Goal: Answer question/provide support: Share knowledge or assist other users

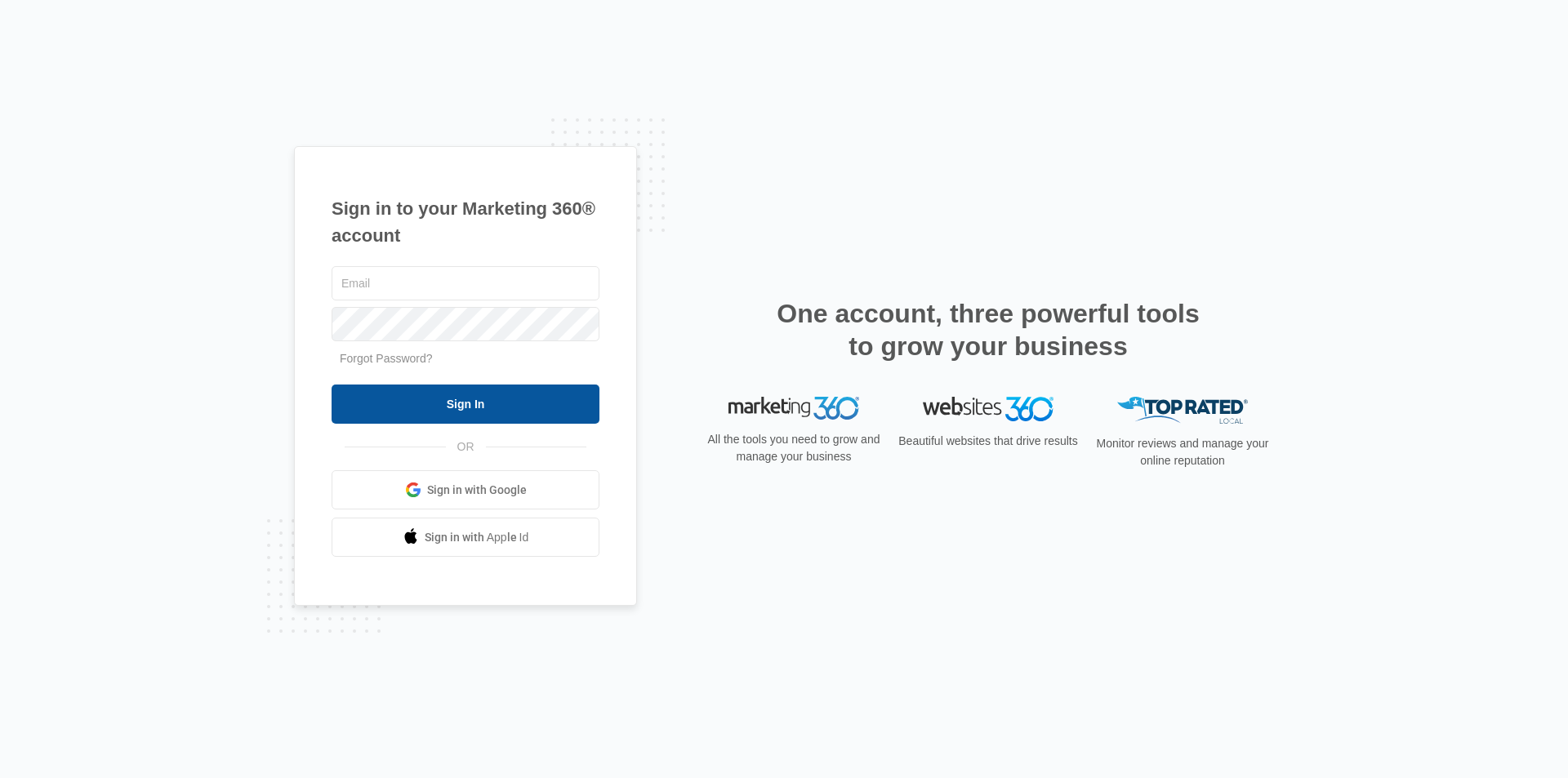
type input "[EMAIL_ADDRESS][PERSON_NAME][DOMAIN_NAME]"
click at [517, 410] on input "Sign In" at bounding box center [465, 404] width 268 height 40
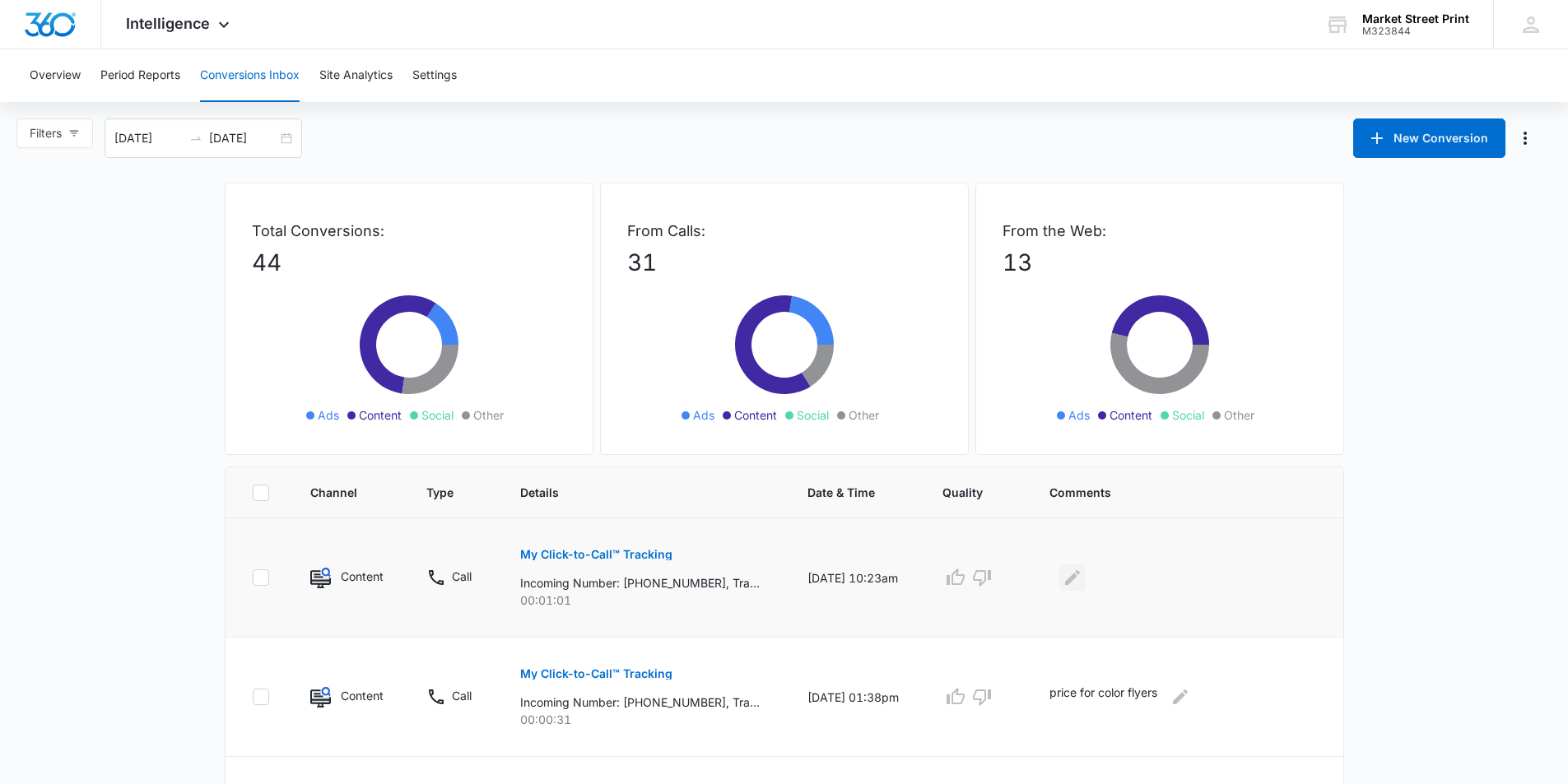
click at [1081, 584] on icon "Edit Comments" at bounding box center [1072, 577] width 19 height 19
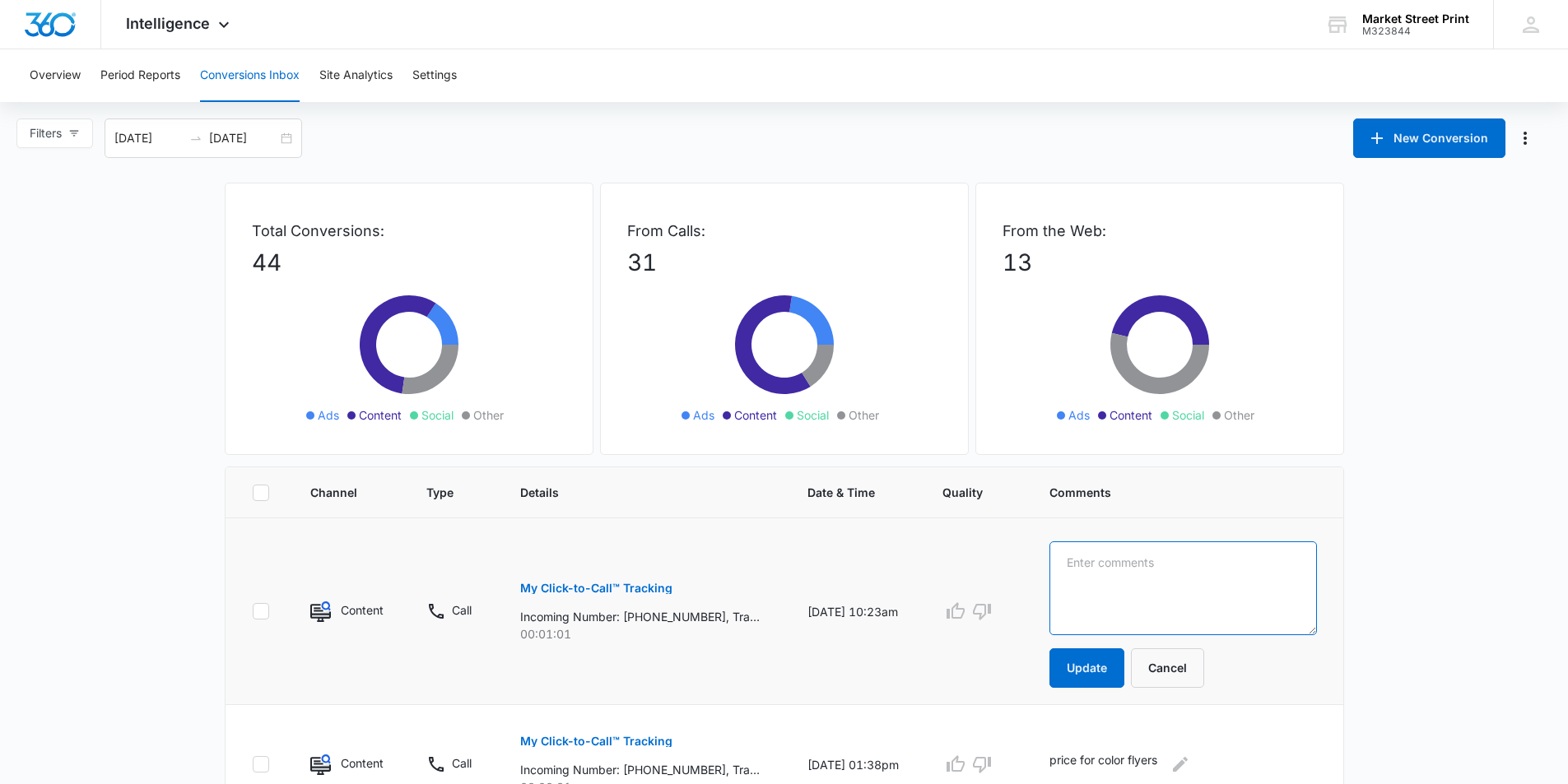
click at [1112, 575] on textarea at bounding box center [1183, 588] width 267 height 94
click at [965, 608] on icon "button" at bounding box center [956, 610] width 19 height 17
click at [1089, 594] on textarea at bounding box center [1183, 588] width 267 height 94
type textarea "new client wants 100 brochure and flyers for [DATE]"
click at [1106, 640] on form "new client wants 100 brochure and flyers for [DATE] Update Cancel" at bounding box center [1183, 615] width 267 height 147
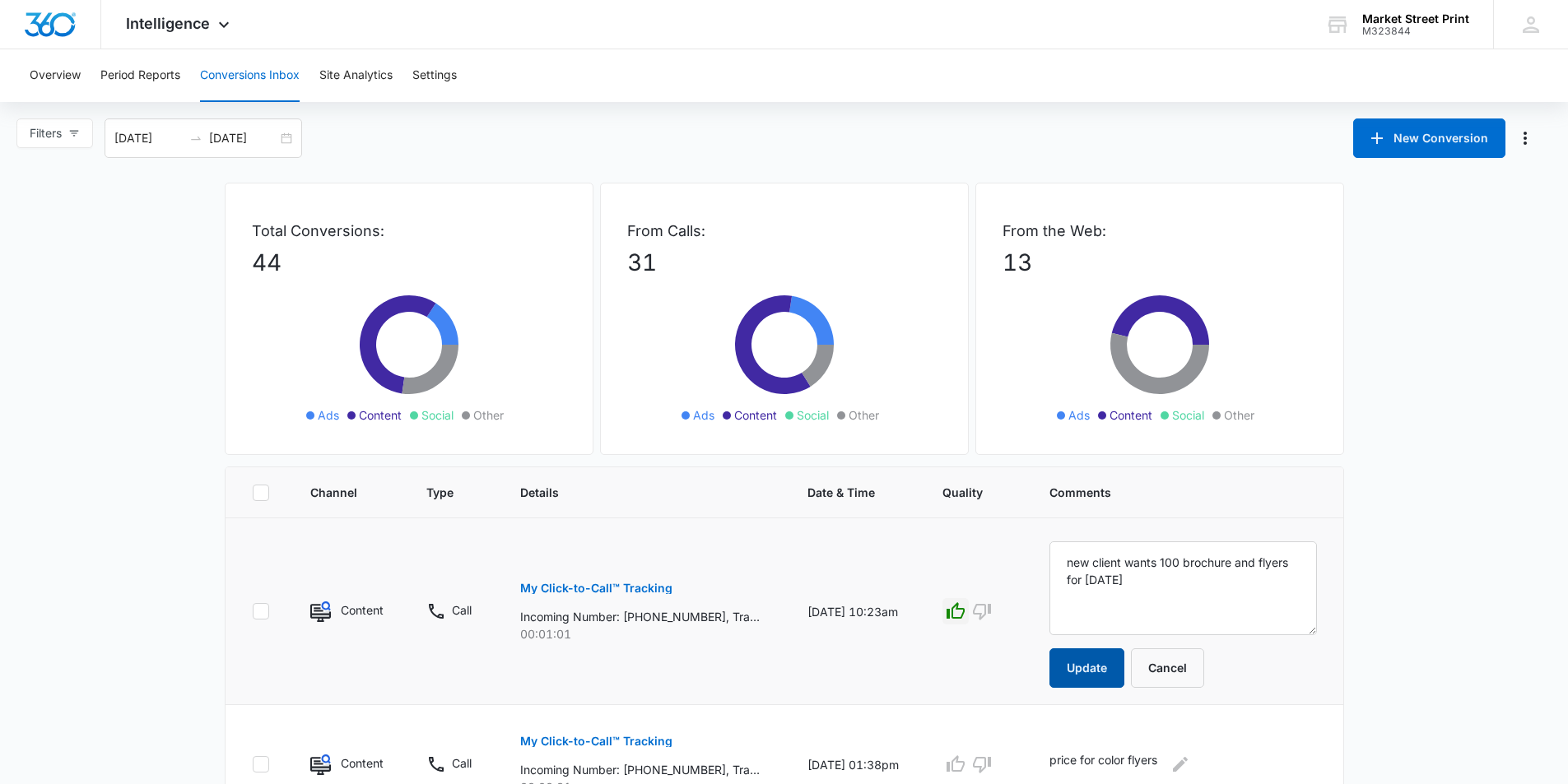
click at [1103, 654] on button "Update" at bounding box center [1086, 668] width 75 height 40
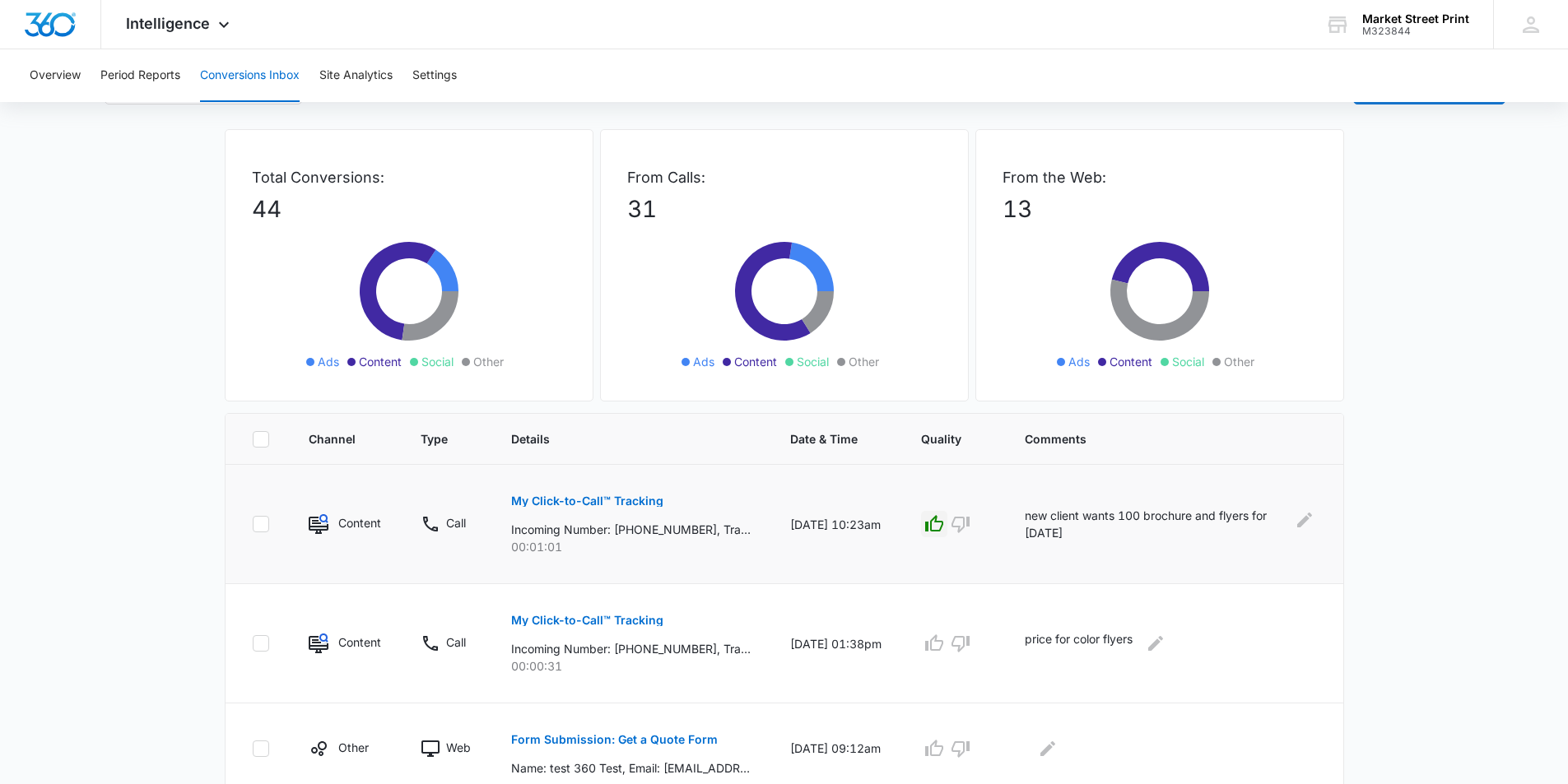
scroll to position [83, 0]
